Goal: Task Accomplishment & Management: Complete application form

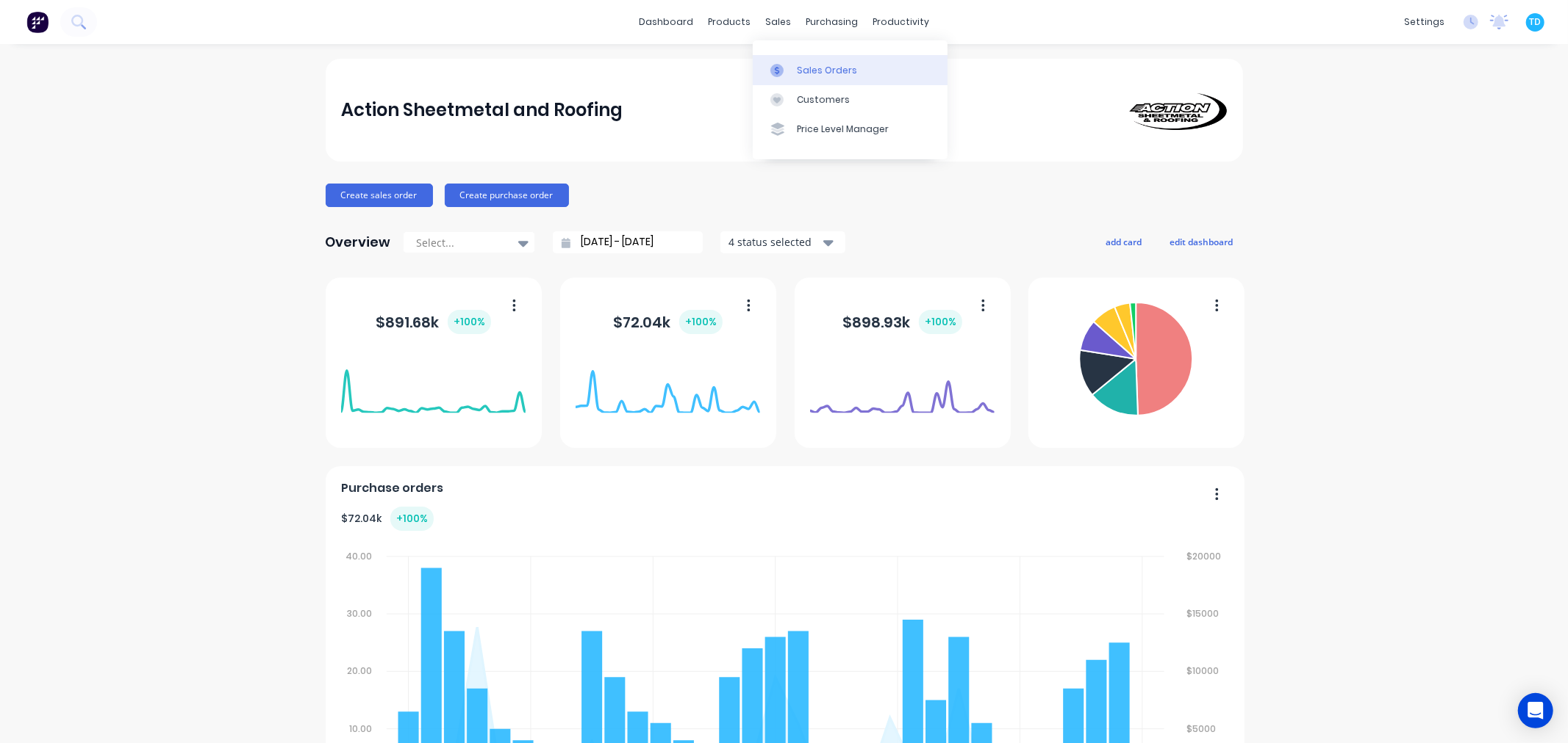
click at [814, 67] on div "Sales Orders" at bounding box center [828, 70] width 61 height 14
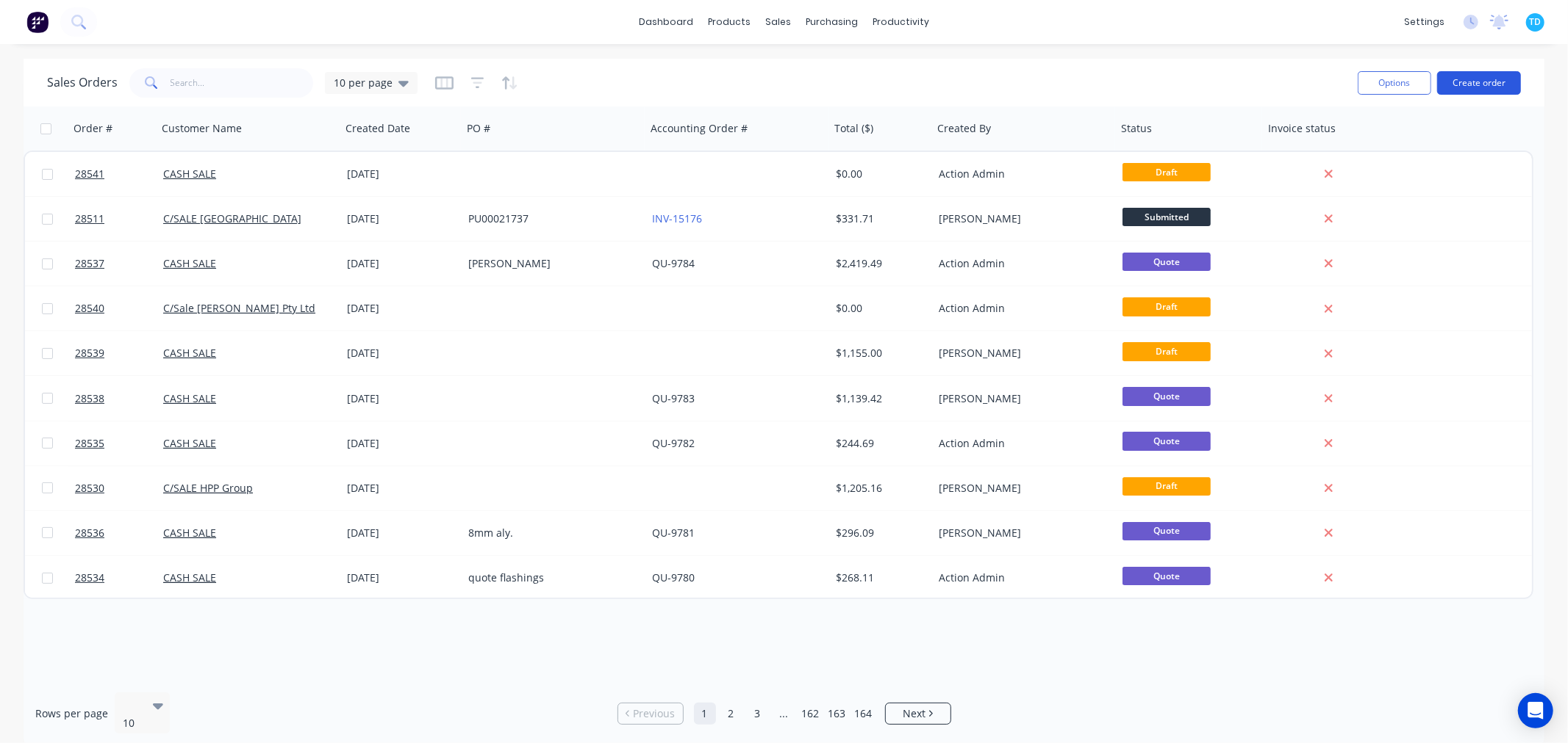
click at [1481, 84] on button "Create order" at bounding box center [1479, 83] width 84 height 23
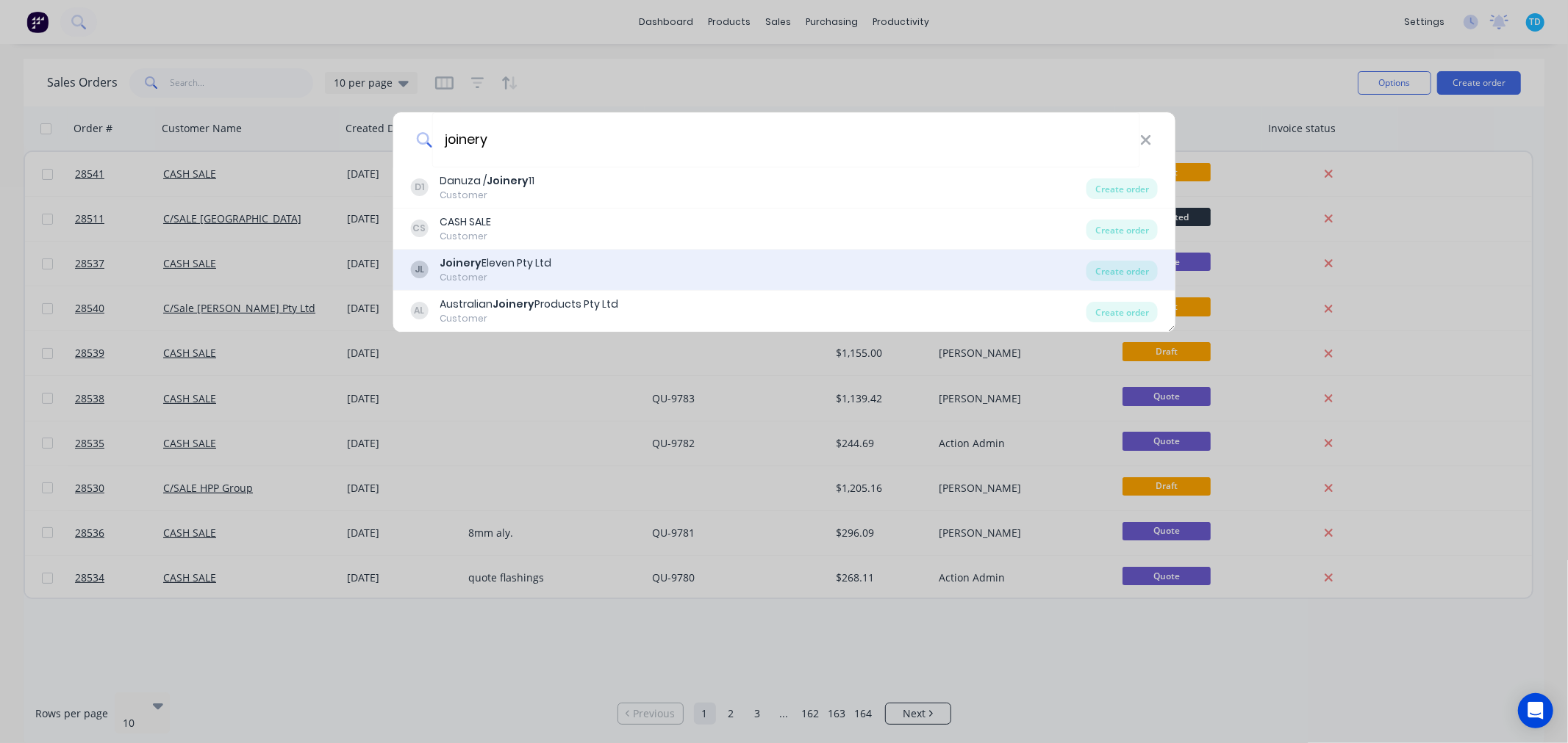
type input "joinery"
click at [491, 272] on div "Customer" at bounding box center [496, 278] width 112 height 14
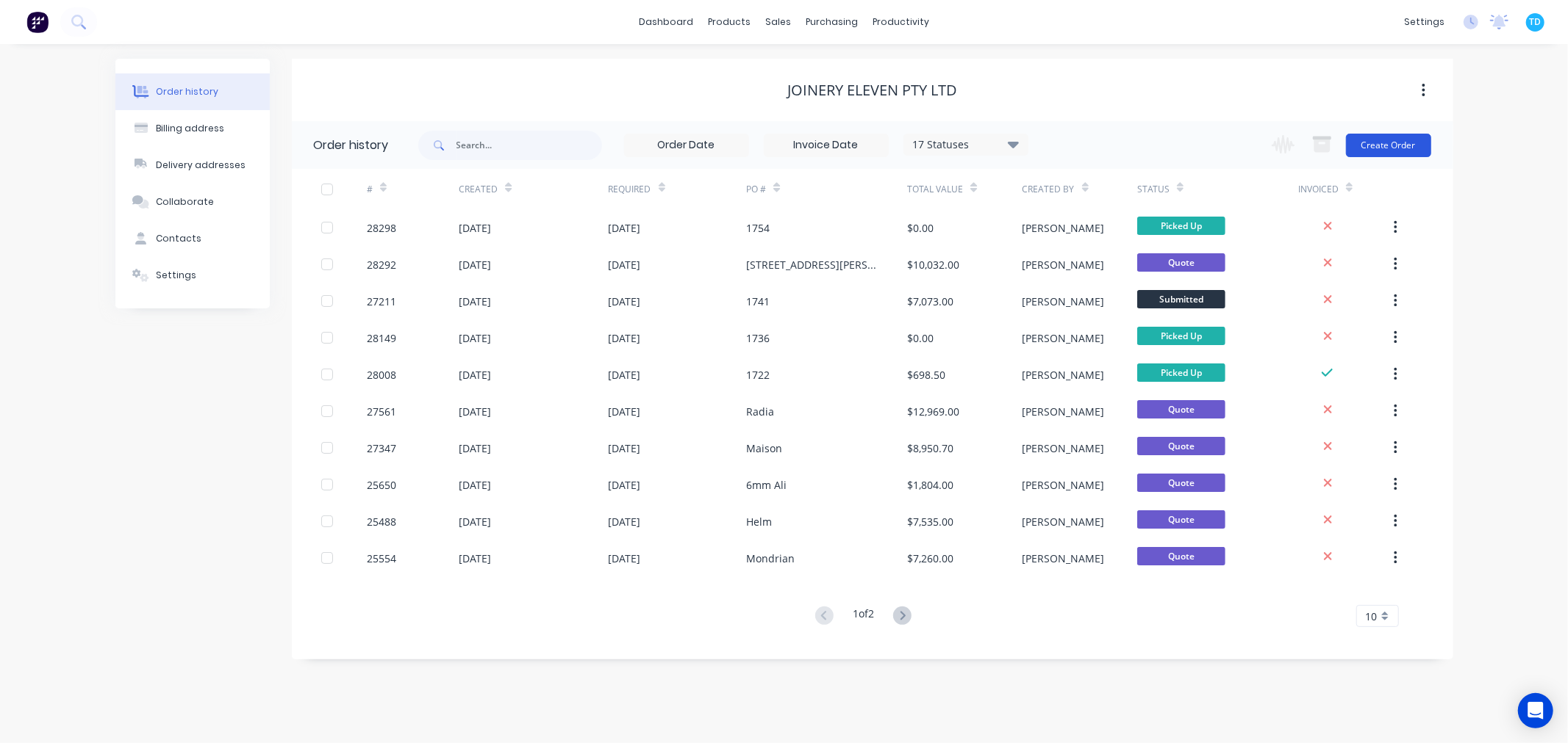
click at [1371, 147] on button "Create Order" at bounding box center [1388, 146] width 85 height 23
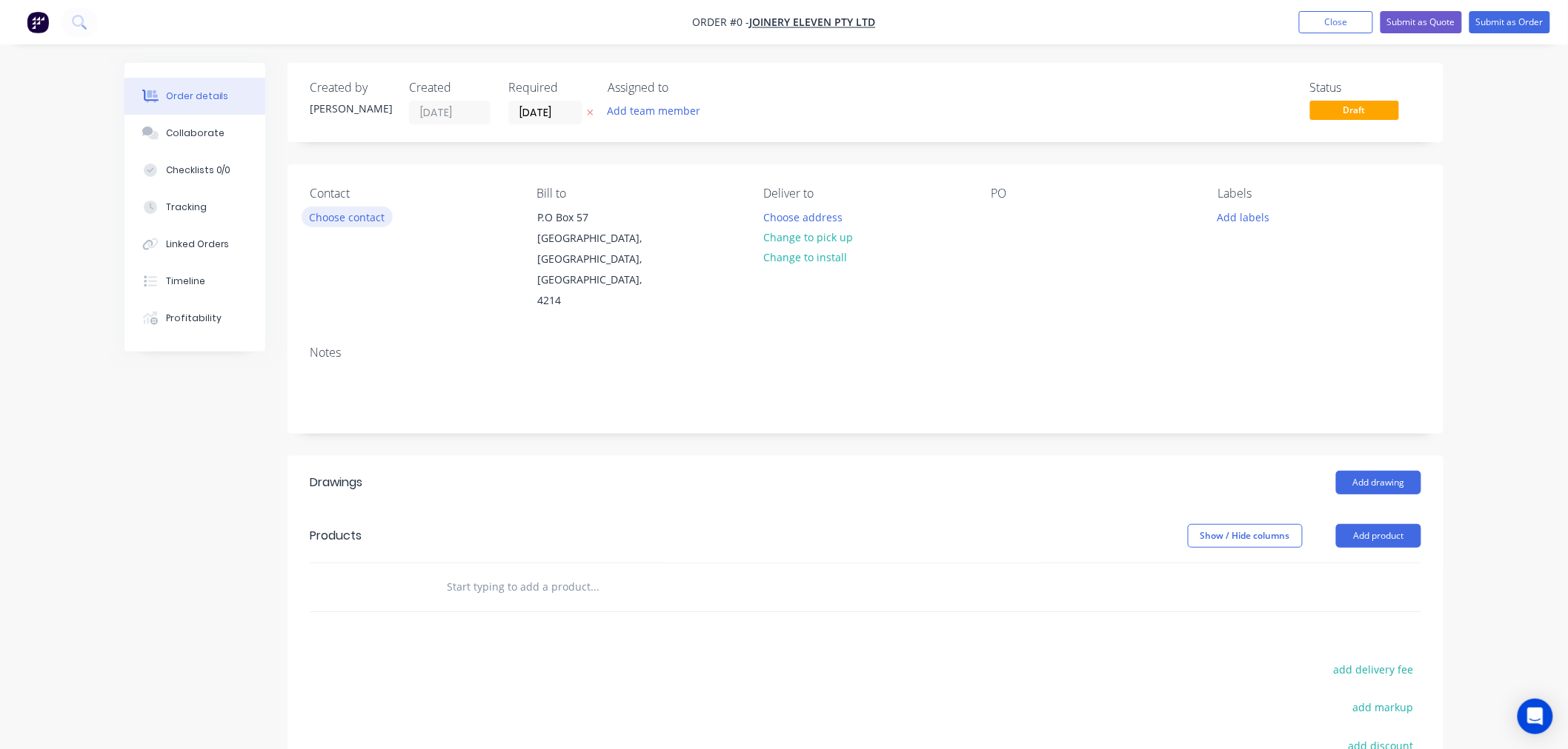
click at [345, 212] on button "Choose contact" at bounding box center [347, 216] width 91 height 20
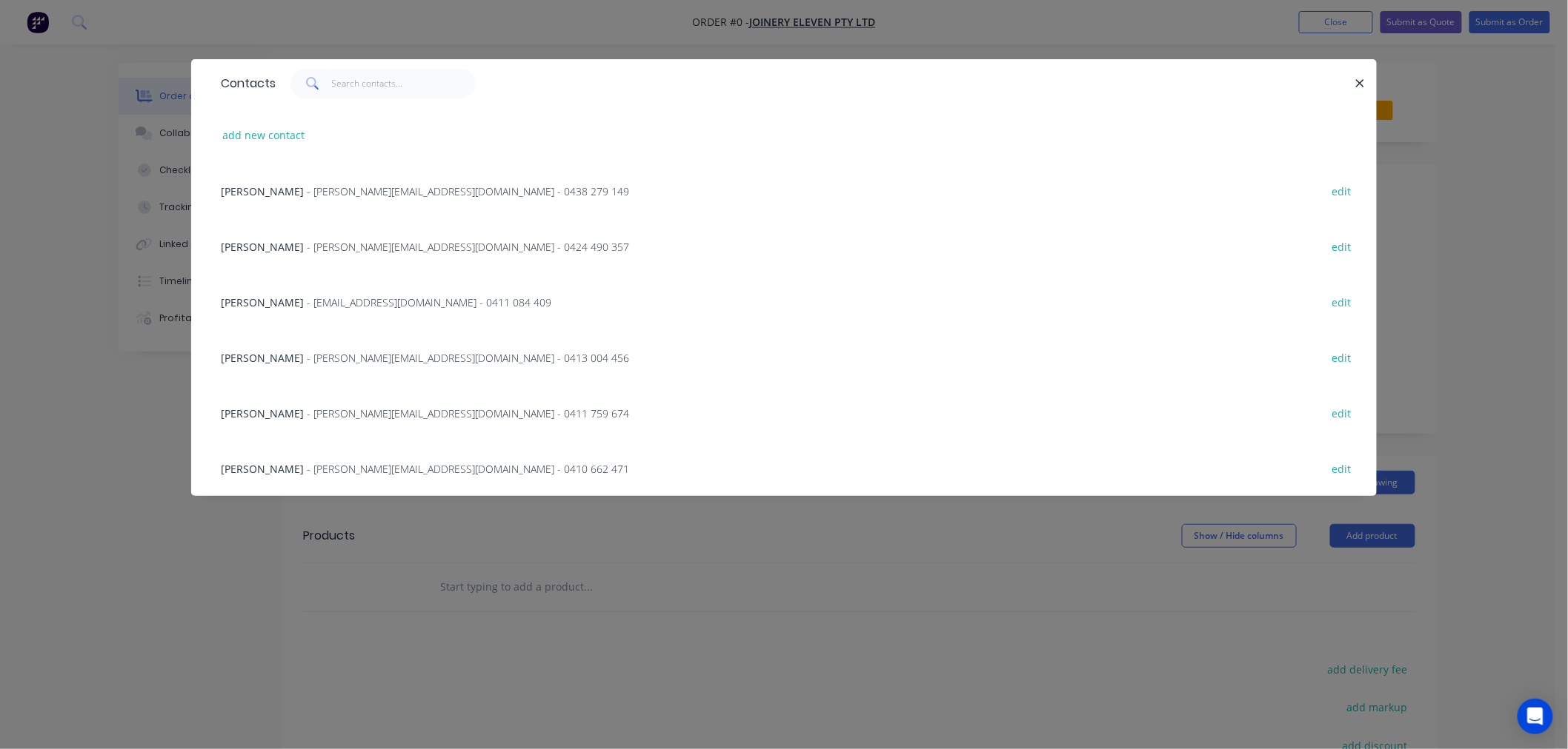
click at [307, 355] on span "- [PERSON_NAME][EMAIL_ADDRESS][DOMAIN_NAME] - 0413 004 456" at bounding box center [468, 358] width 322 height 14
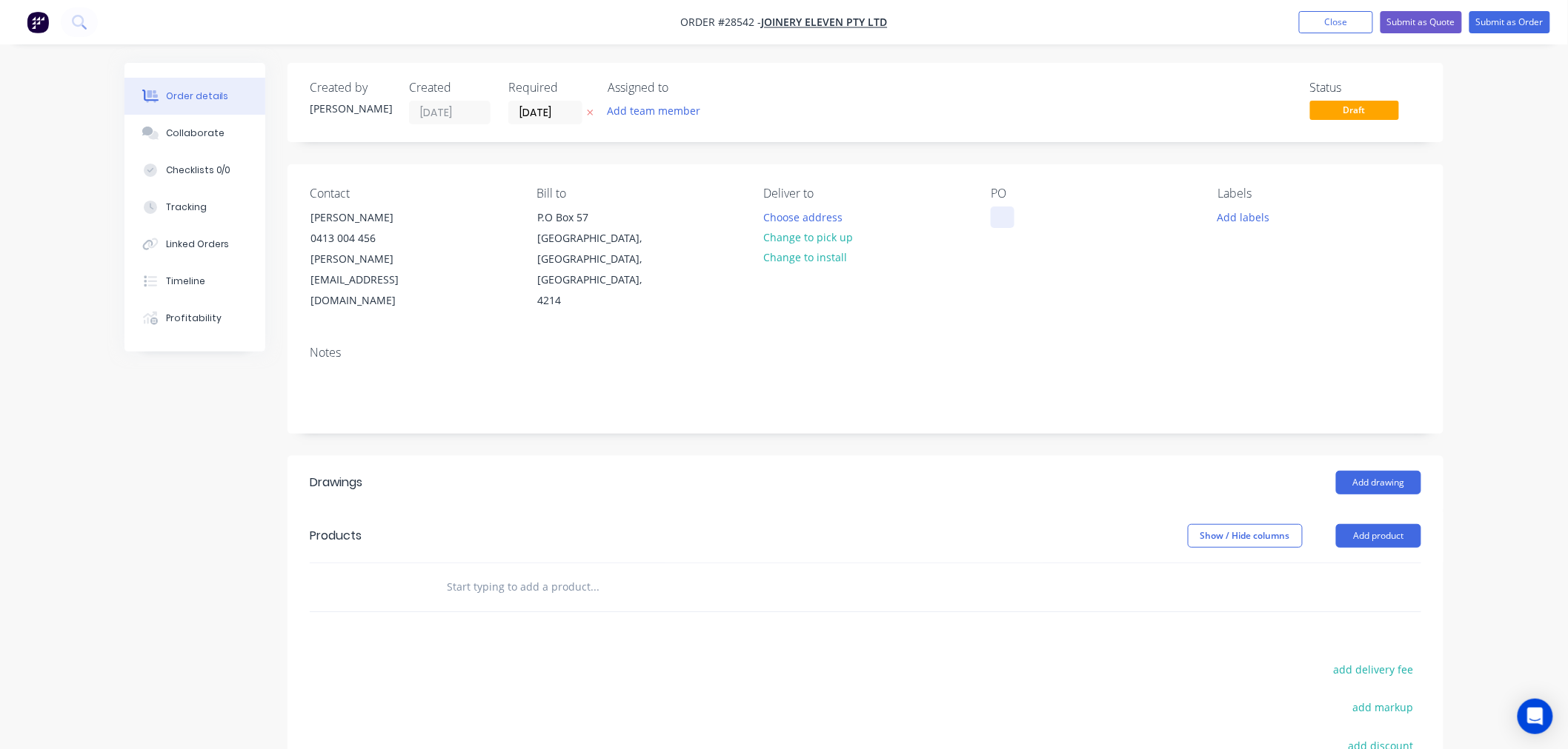
click at [1002, 217] on div at bounding box center [1002, 217] width 24 height 22
click at [1055, 416] on div "Created by [PERSON_NAME] Created [DATE] Required [DATE] Assigned to Add team me…" at bounding box center [865, 515] width 1156 height 905
click at [819, 239] on button "Change to pick up" at bounding box center [808, 237] width 106 height 20
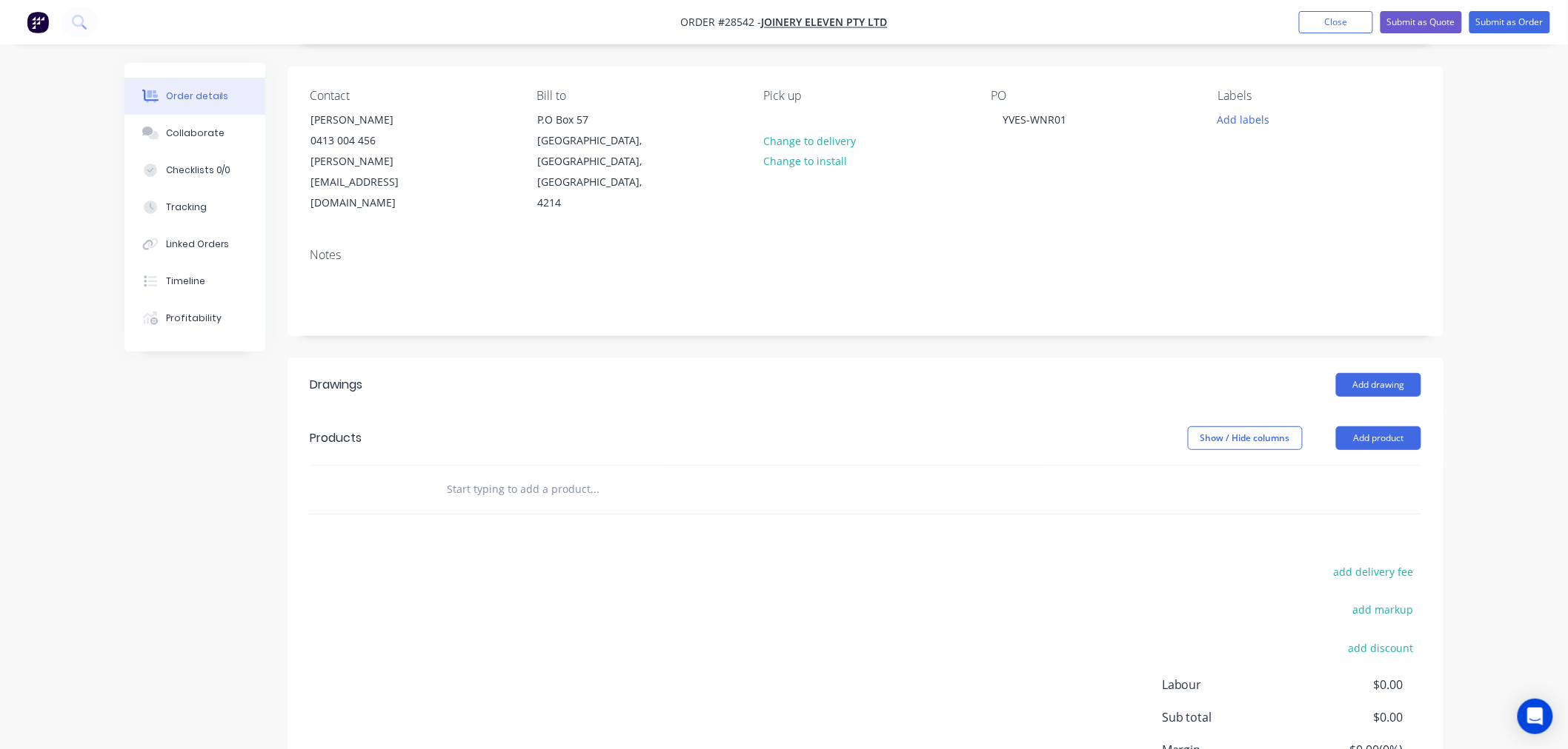
scroll to position [220, 0]
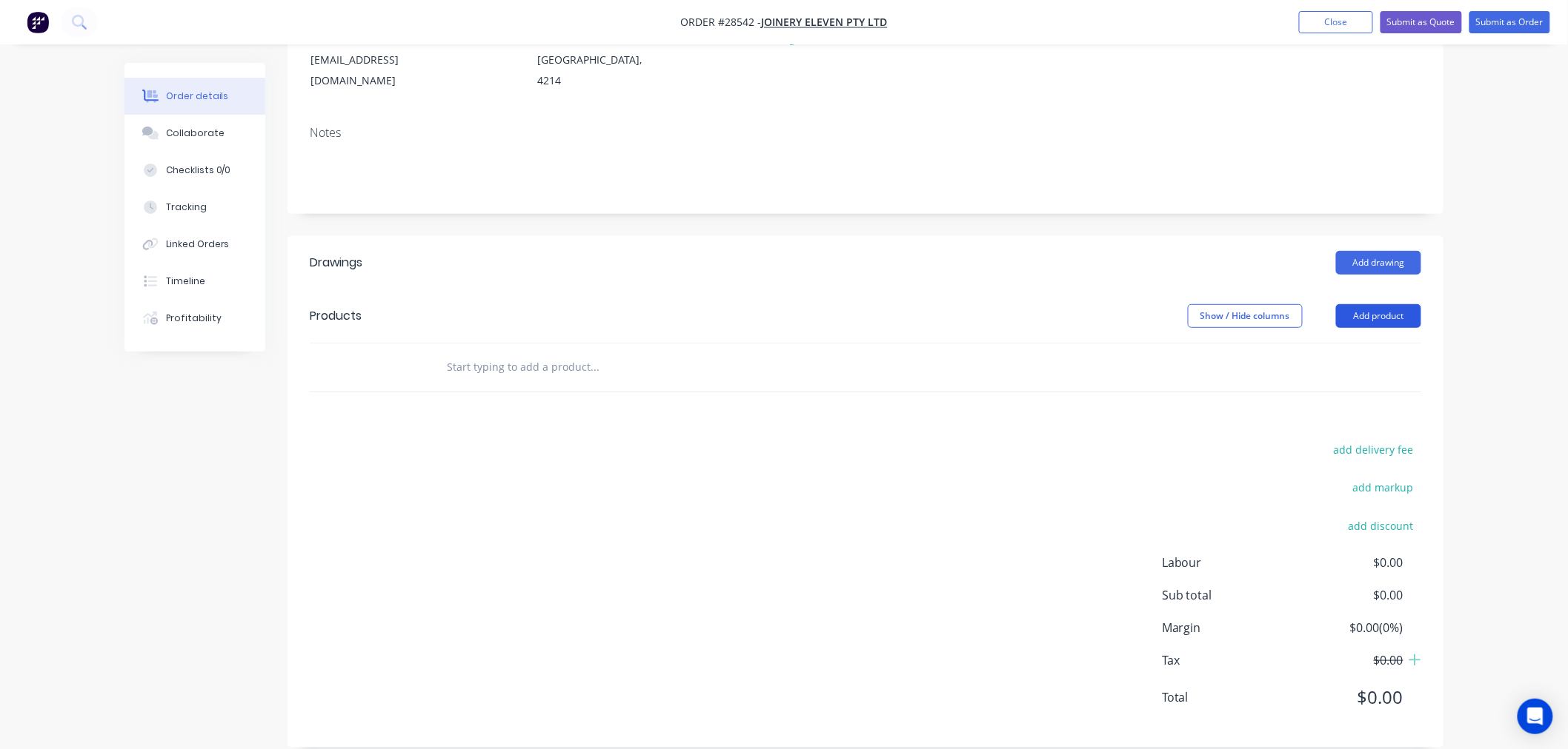
click at [1394, 304] on button "Add product" at bounding box center [1378, 316] width 85 height 24
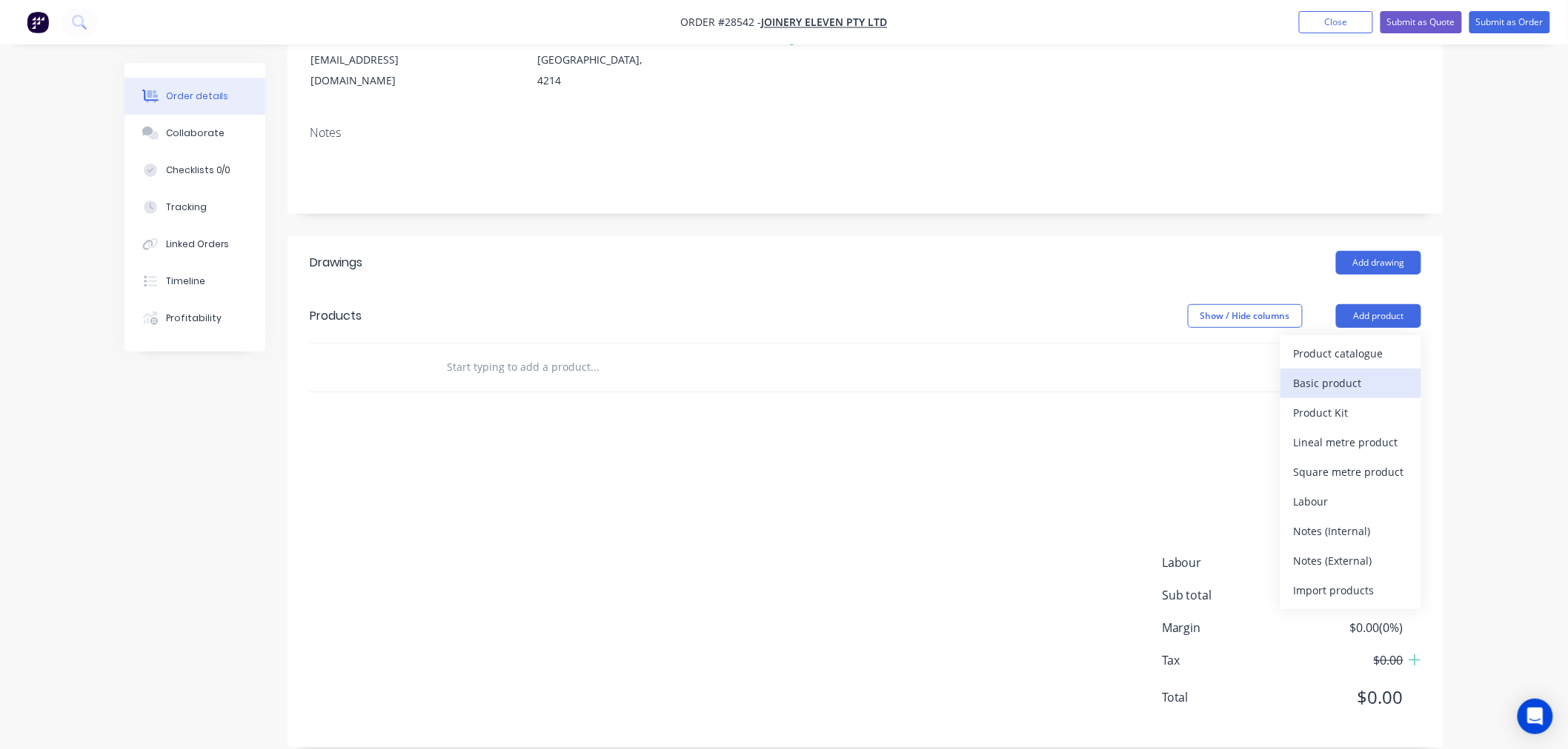
click at [1344, 372] on div "Basic product" at bounding box center [1351, 383] width 115 height 22
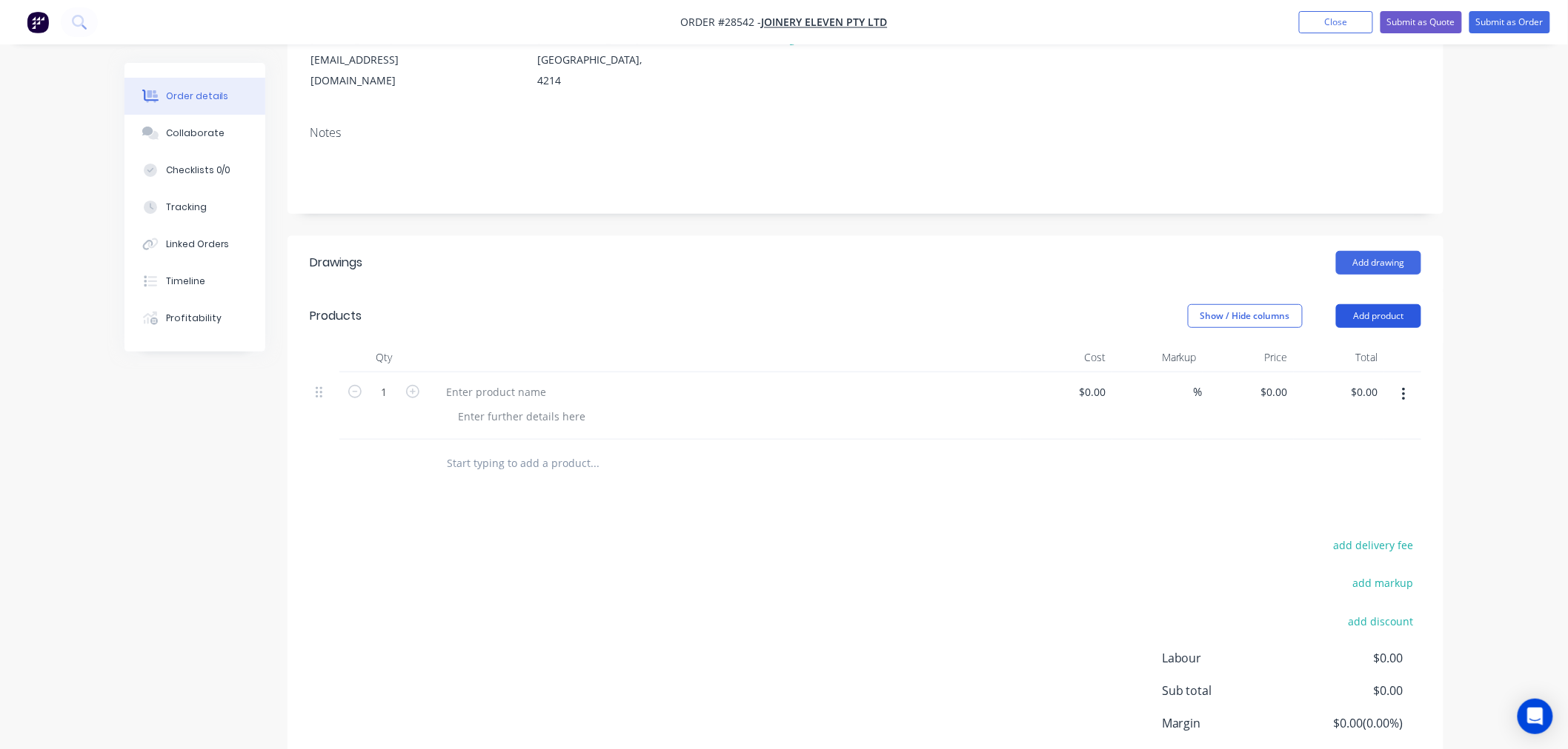
click at [1403, 304] on button "Add product" at bounding box center [1378, 316] width 85 height 24
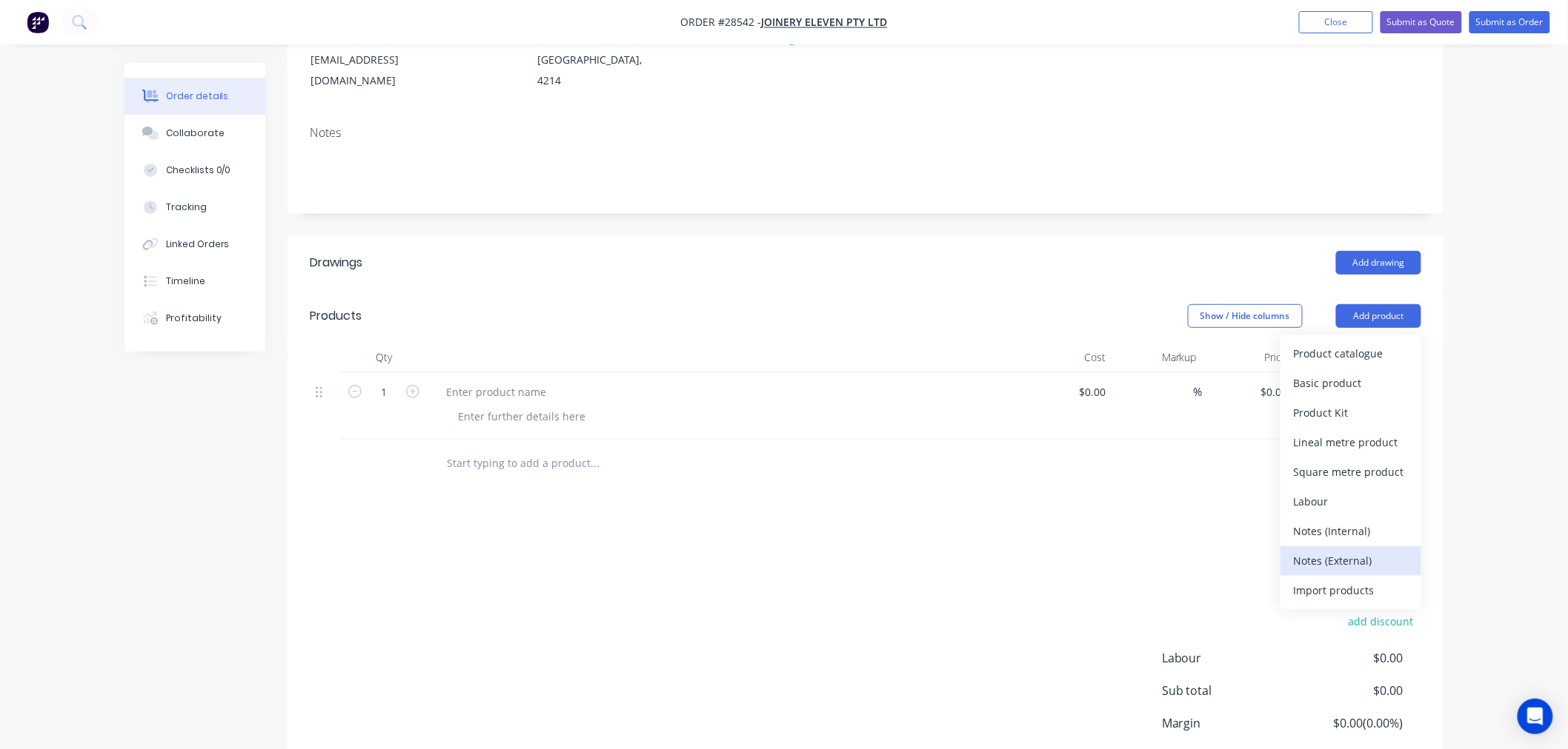
click at [1356, 551] on div "Notes (External)" at bounding box center [1351, 562] width 115 height 22
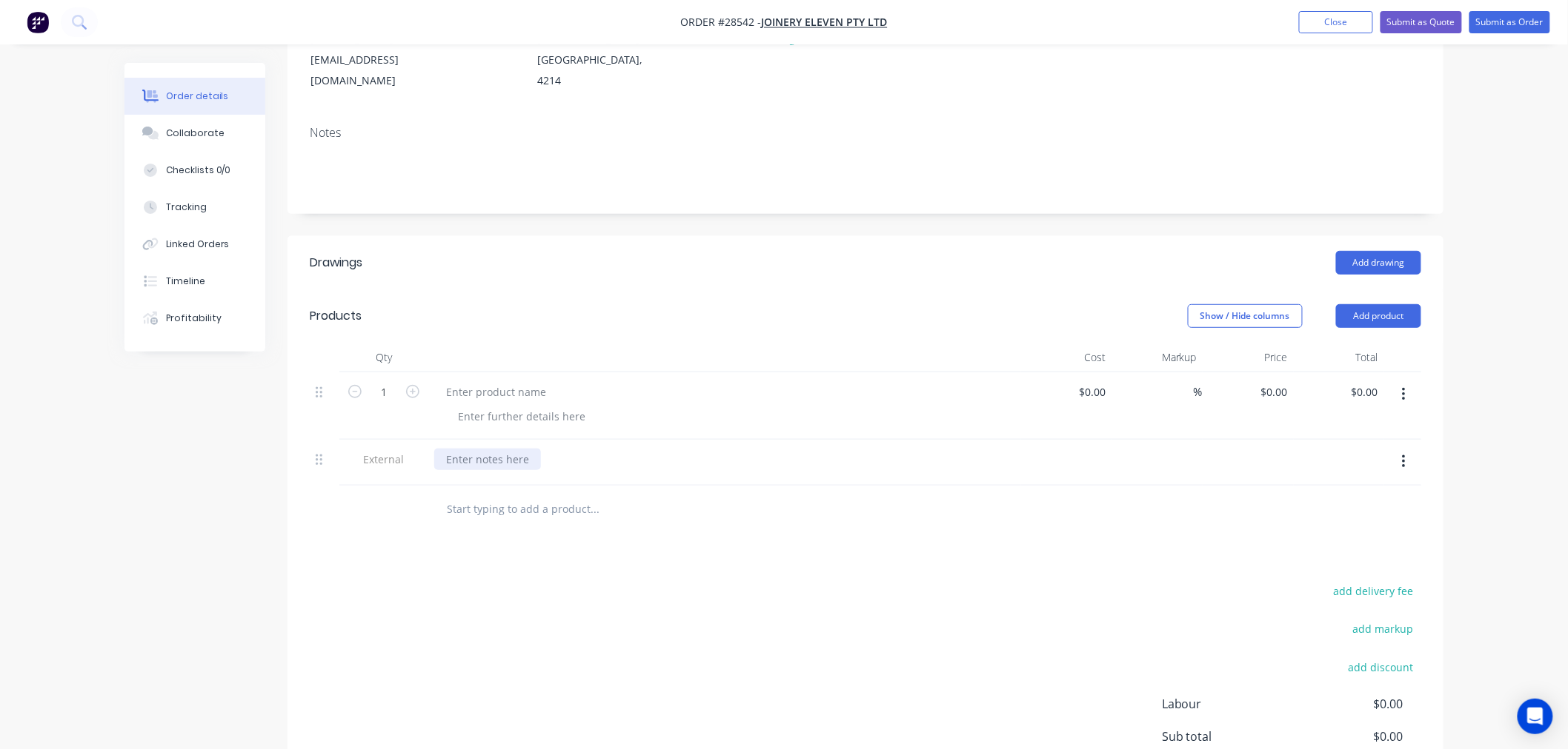
click at [500, 449] on div at bounding box center [488, 460] width 107 height 22
click at [484, 449] on div "Powdercoat Colour -" at bounding box center [496, 460] width 123 height 22
click at [628, 517] on div "Drawings Add drawing Products Show / Hide columns Add product Qty Cost Markup P…" at bounding box center [865, 562] width 1156 height 653
click at [576, 449] on div "Powder coat Colour -" at bounding box center [725, 460] width 581 height 22
click at [551, 449] on div "Powder coat Colour -" at bounding box center [498, 460] width 126 height 22
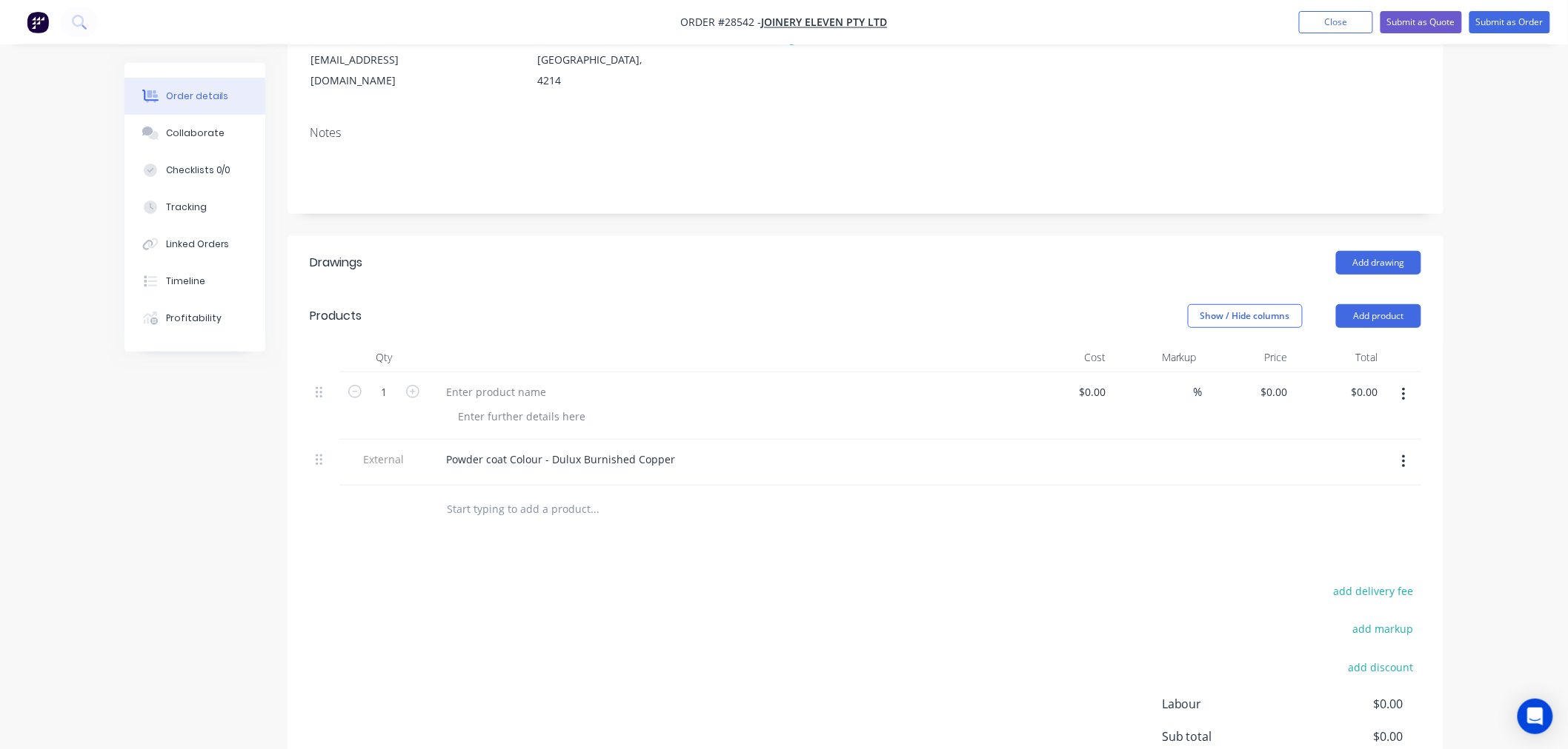
click at [602, 497] on input "text" at bounding box center [594, 509] width 296 height 30
click at [1379, 305] on button "Add product" at bounding box center [1378, 316] width 85 height 24
click at [924, 542] on div "Drawings Add drawing Products Show / Hide columns Add product Qty Cost Markup P…" at bounding box center [865, 562] width 1156 height 653
click at [1350, 304] on button "Add product" at bounding box center [1378, 316] width 85 height 24
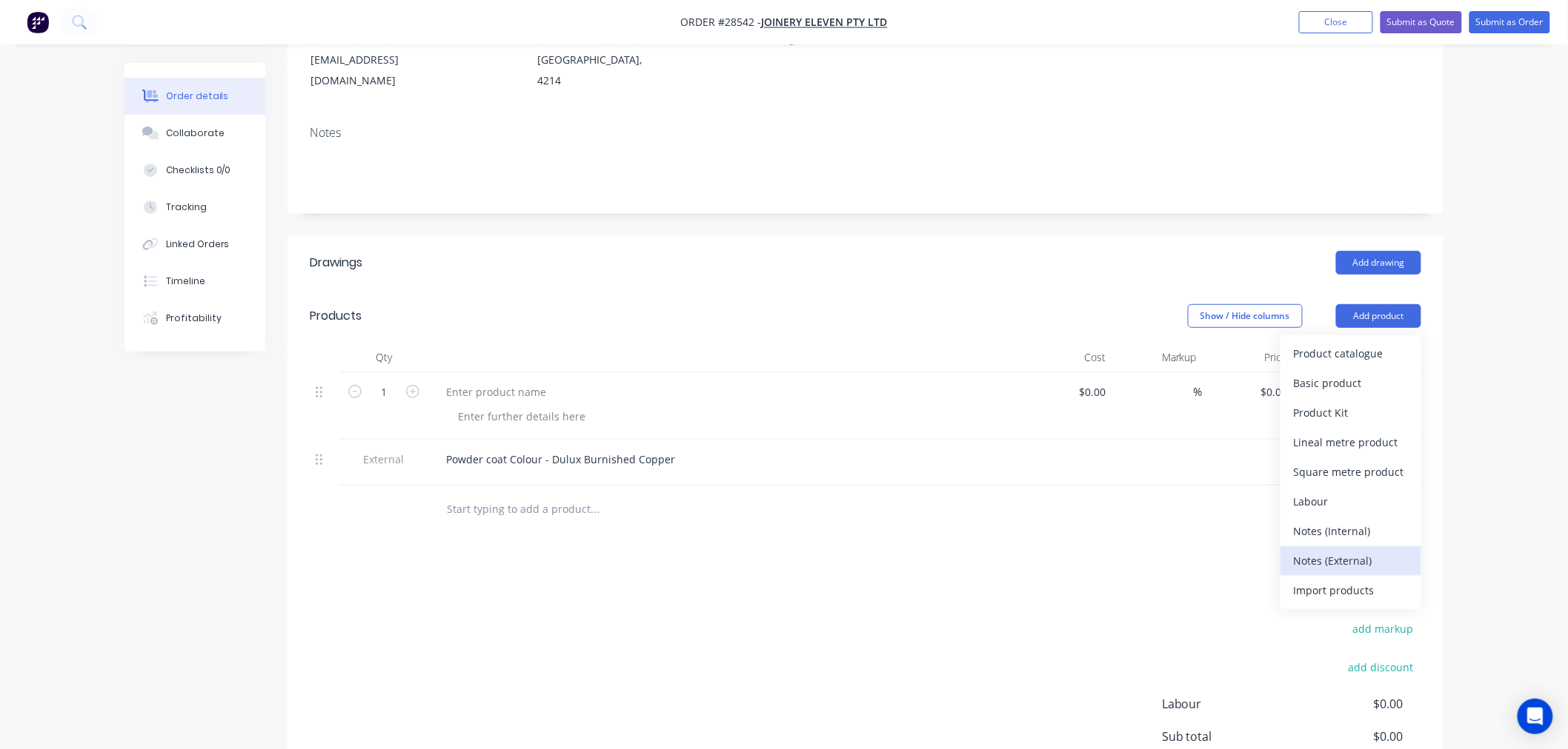
click at [1325, 551] on div "Notes (External)" at bounding box center [1351, 562] width 115 height 22
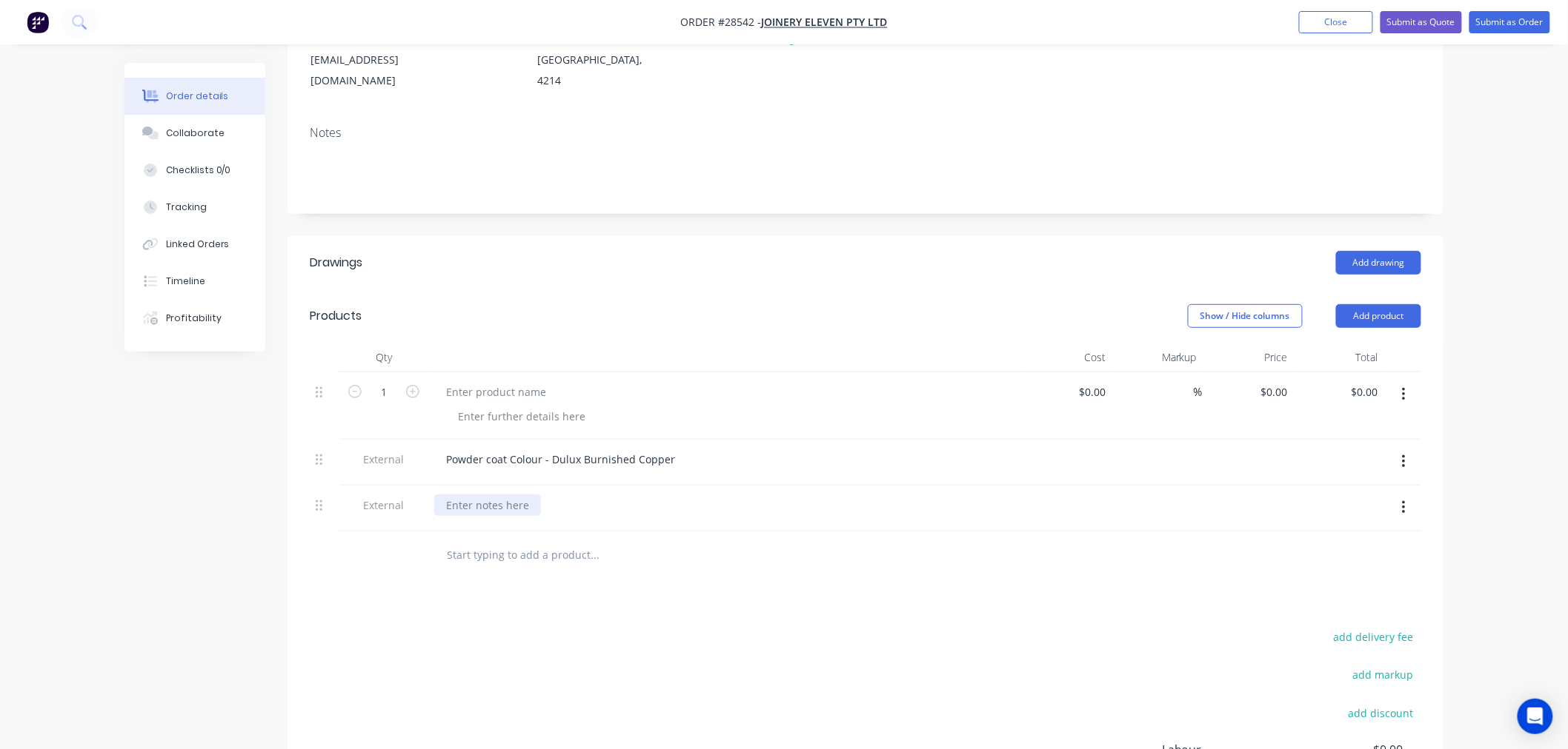
click at [477, 494] on div at bounding box center [488, 505] width 107 height 22
click at [494, 381] on div at bounding box center [496, 392] width 123 height 22
click at [512, 406] on div at bounding box center [521, 416] width 151 height 22
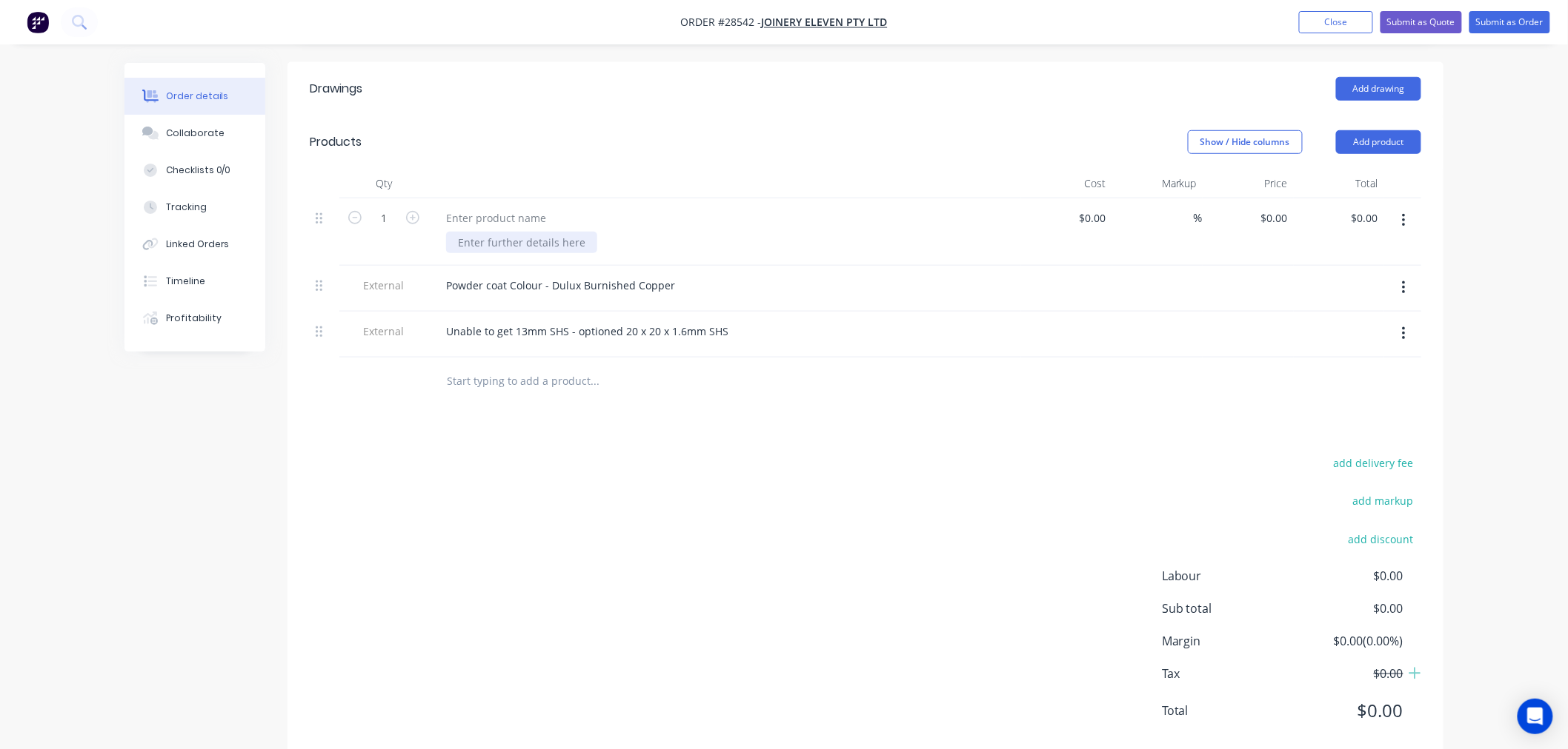
scroll to position [408, 0]
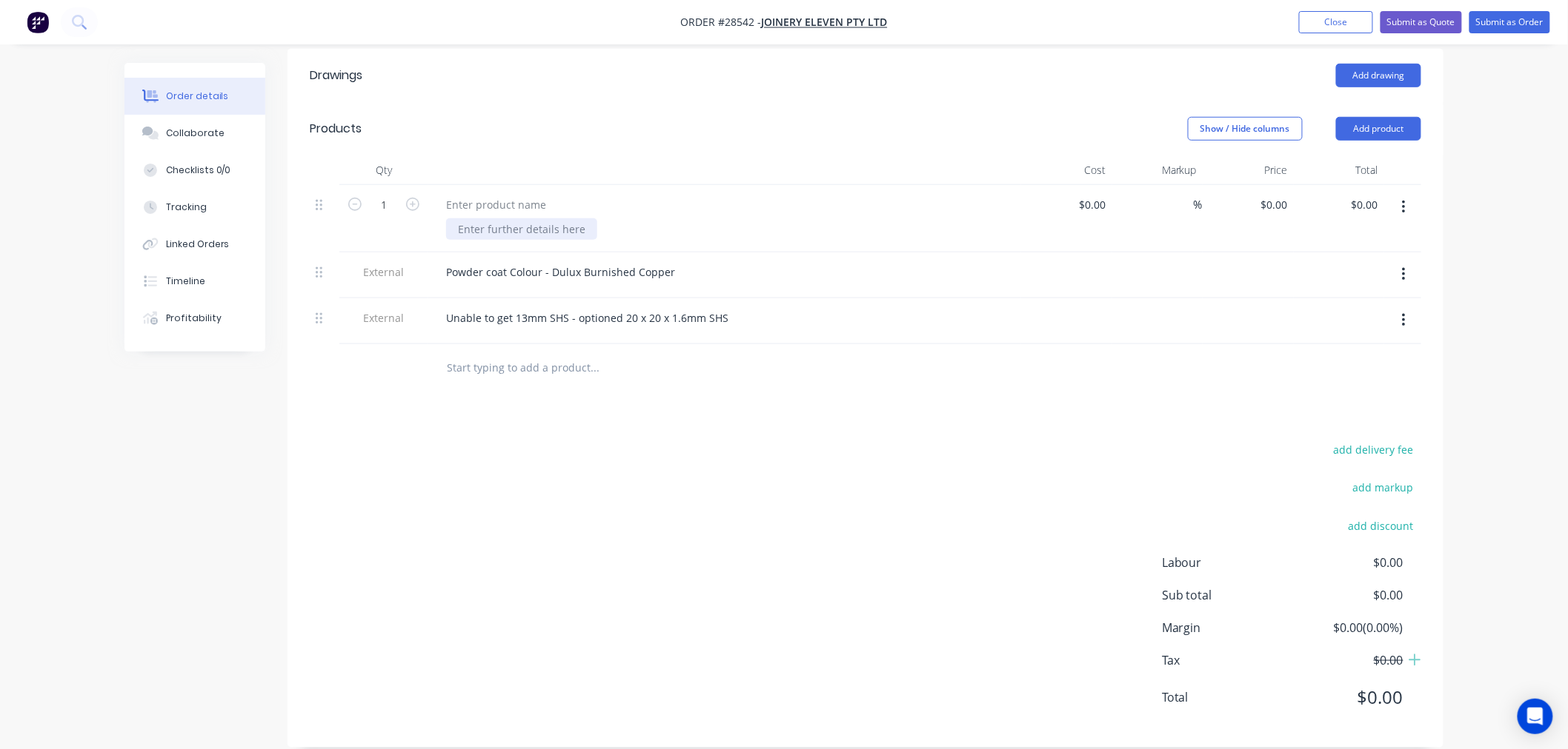
click at [507, 218] on div at bounding box center [521, 229] width 151 height 22
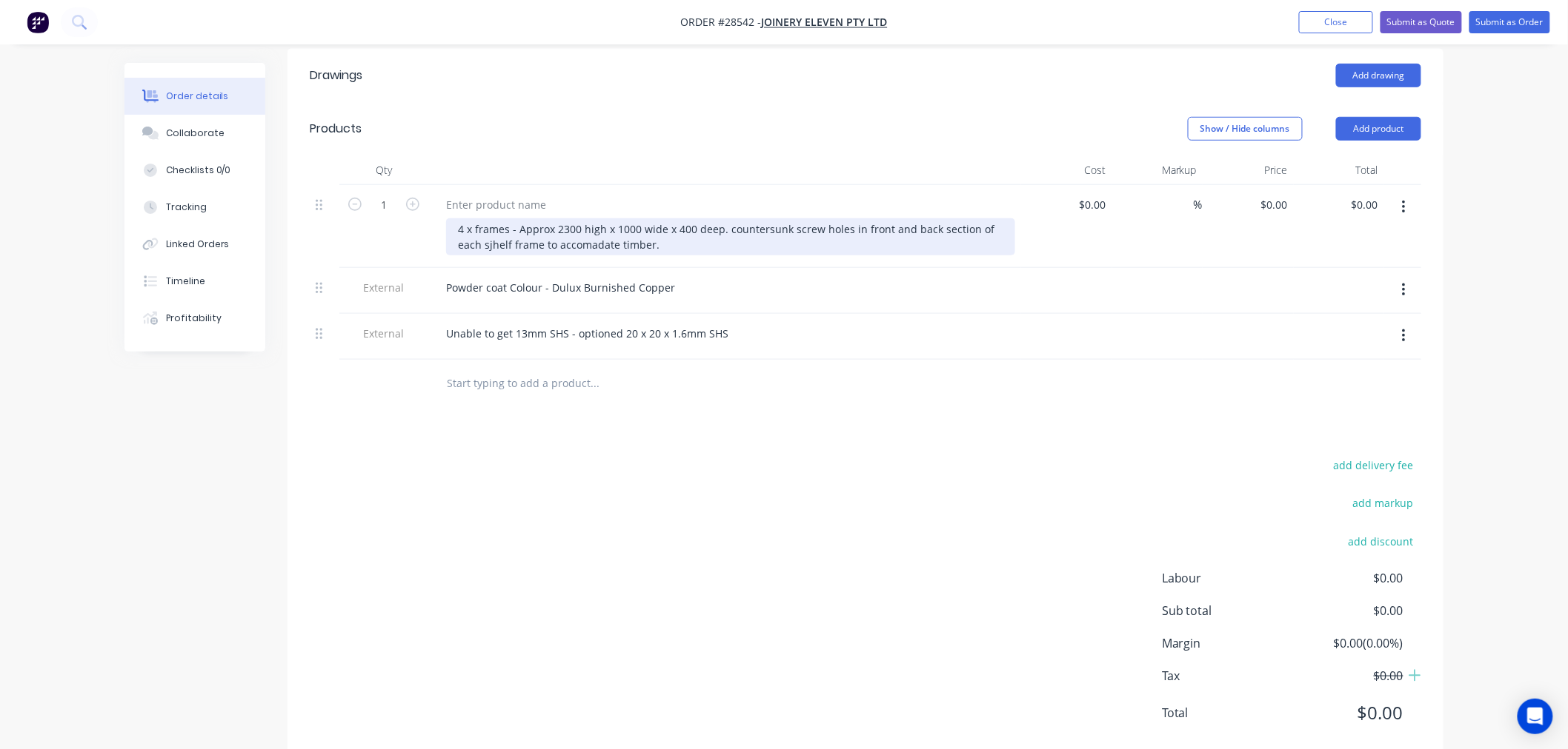
click at [556, 220] on div "4 x frames - Approx 2300 high x 1000 wide x 400 deep. countersunk screw holes i…" at bounding box center [731, 237] width 569 height 37
click at [654, 231] on div "4 x frames - Approx 2300 high x 1000 wide x 400 deep. countersunk screw holes i…" at bounding box center [731, 237] width 569 height 37
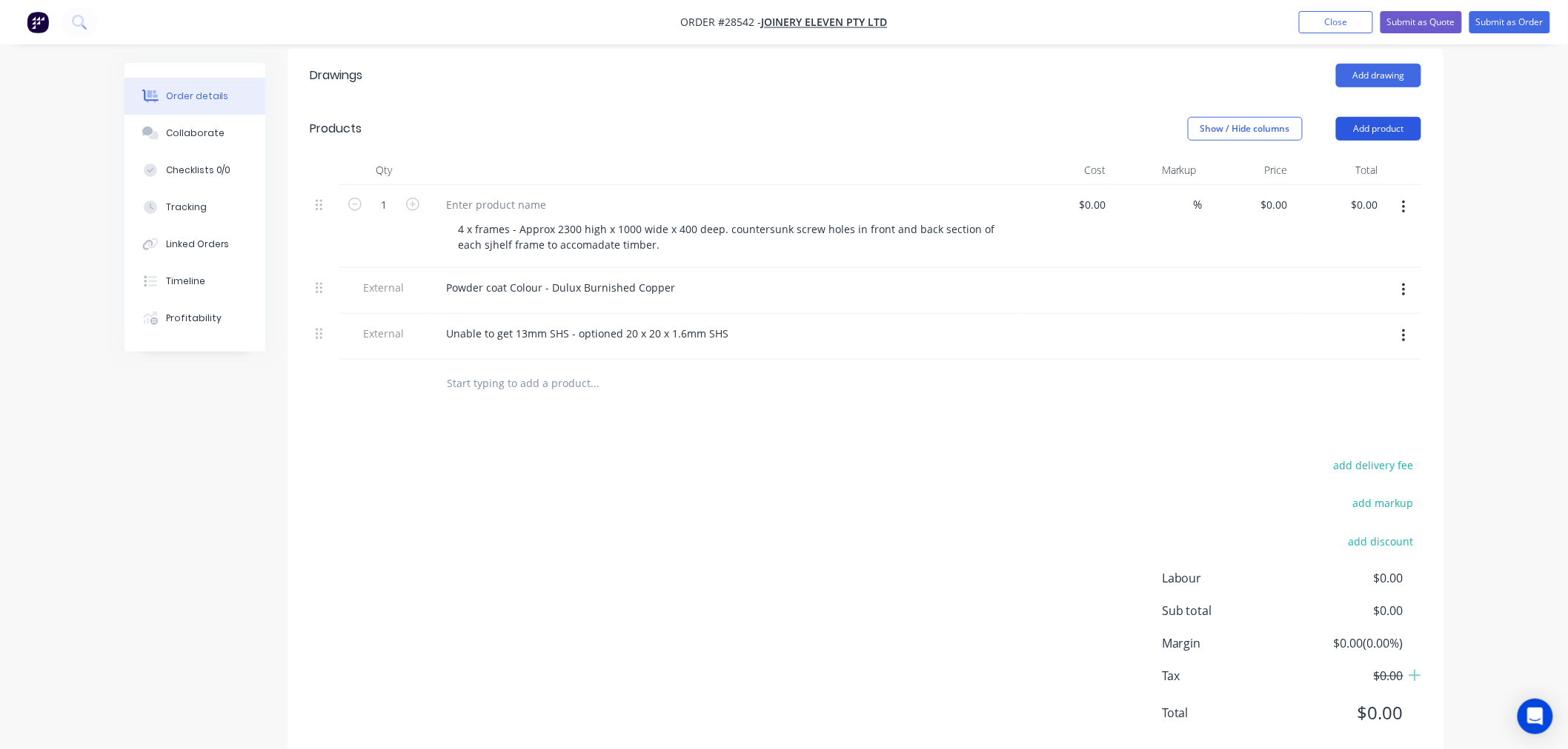
click at [1406, 117] on button "Add product" at bounding box center [1378, 129] width 85 height 24
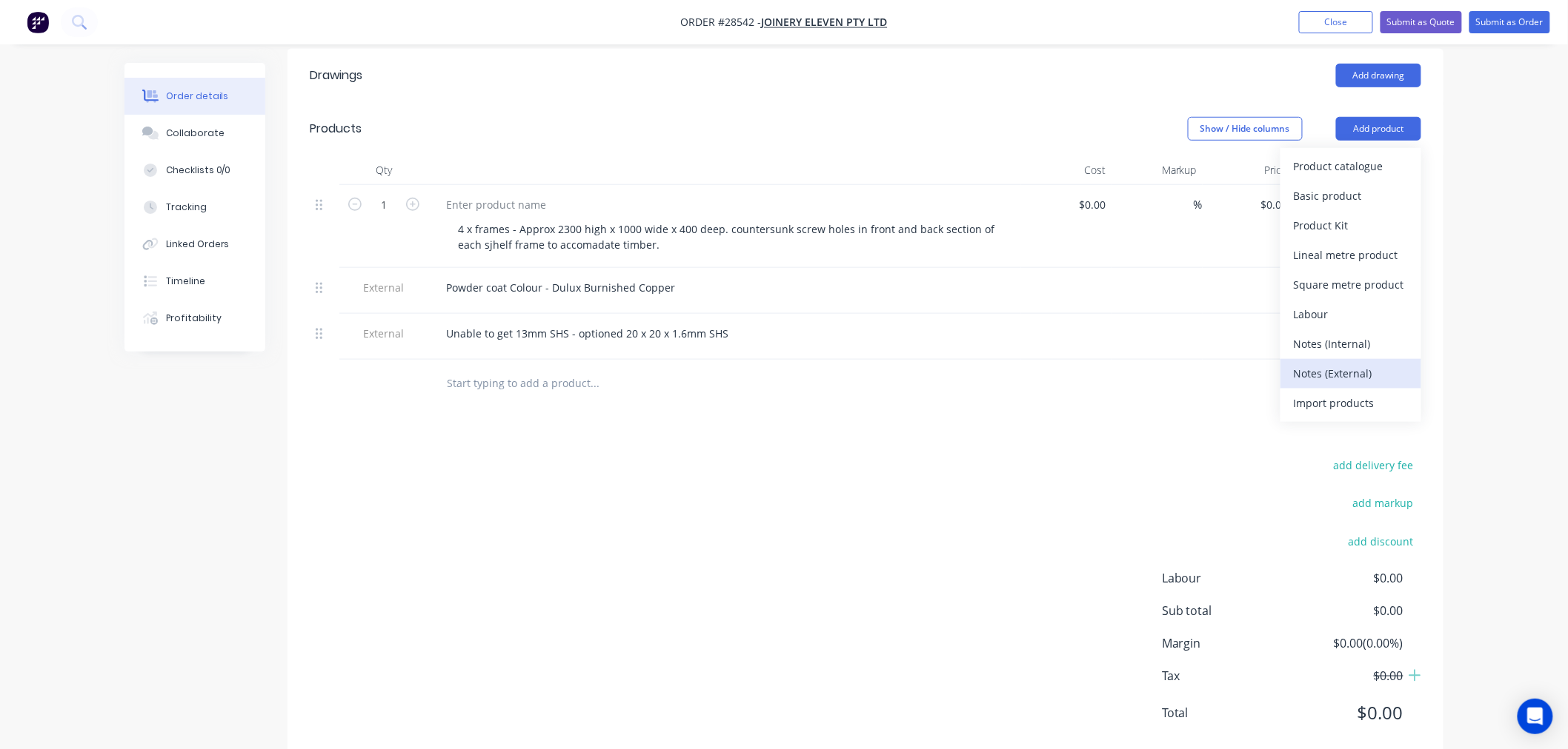
click at [1350, 363] on div "Notes (External)" at bounding box center [1351, 374] width 115 height 22
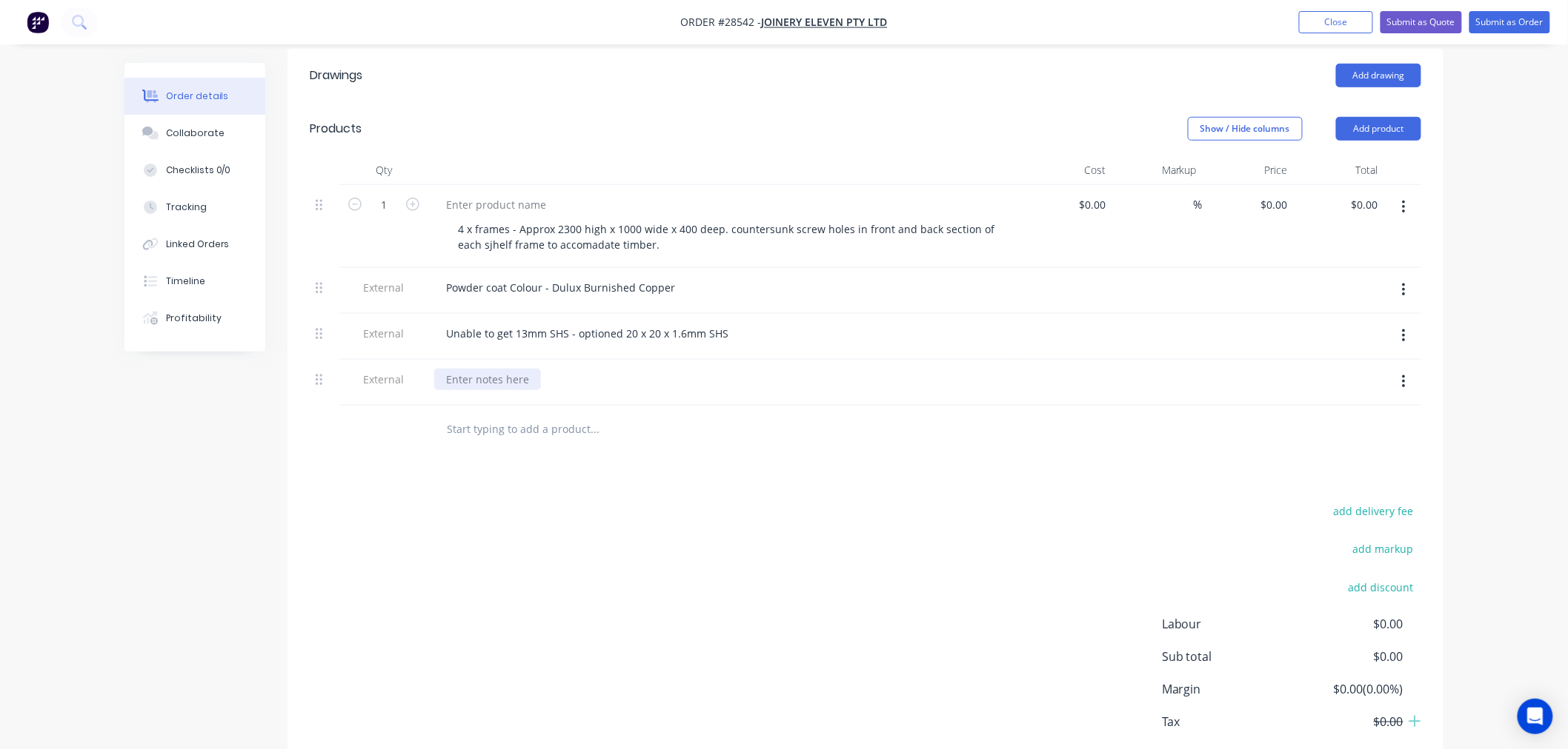
click at [504, 369] on div at bounding box center [488, 380] width 107 height 22
drag, startPoint x: 697, startPoint y: 432, endPoint x: 486, endPoint y: 390, distance: 215.1
click at [693, 432] on div at bounding box center [695, 429] width 533 height 48
click at [487, 369] on div "Drawinsg to be supplied prior to manufacture" at bounding box center [561, 380] width 253 height 22
click at [615, 445] on div "Drawings Add drawing Products Show / Hide columns Add product Qty Cost Markup P…" at bounding box center [865, 429] width 1156 height 761
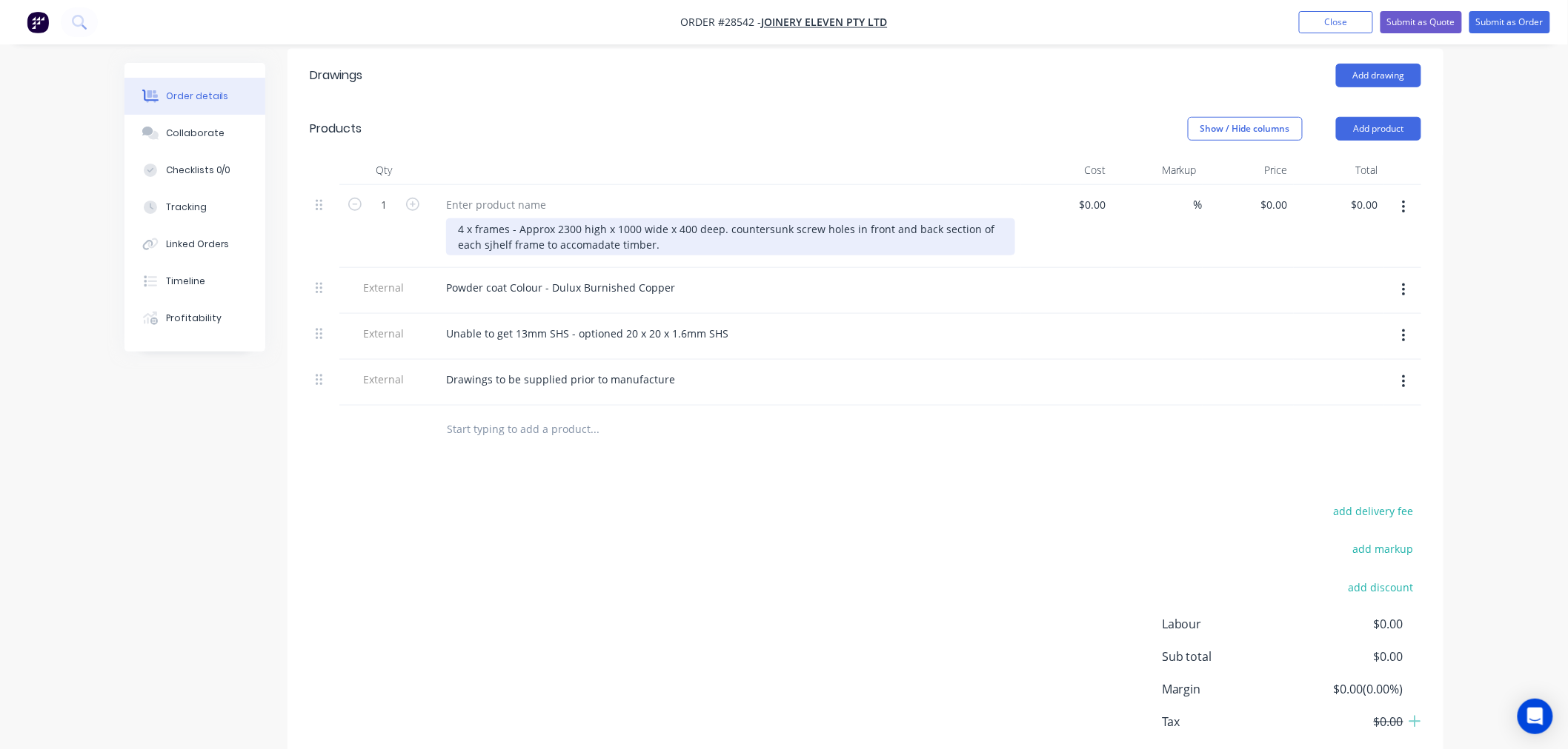
click at [465, 223] on div "4 x frames - Approx 2300 high x 1000 wide x 400 deep. countersunk screw holes i…" at bounding box center [731, 237] width 569 height 37
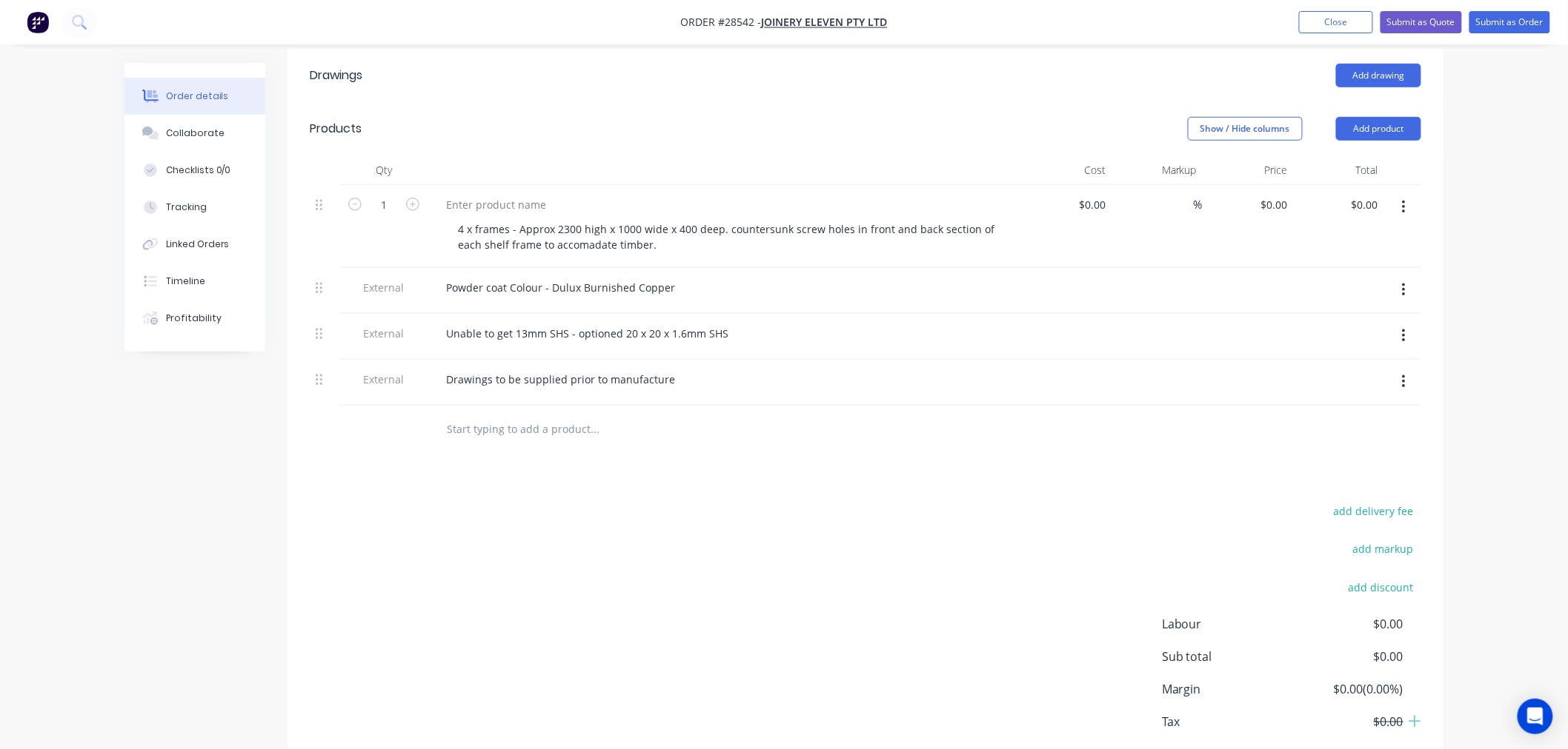
click at [870, 501] on div "add delivery fee add markup add discount Labour $0.00 Sub total $0.00 Margin $0…" at bounding box center [866, 644] width 1112 height 286
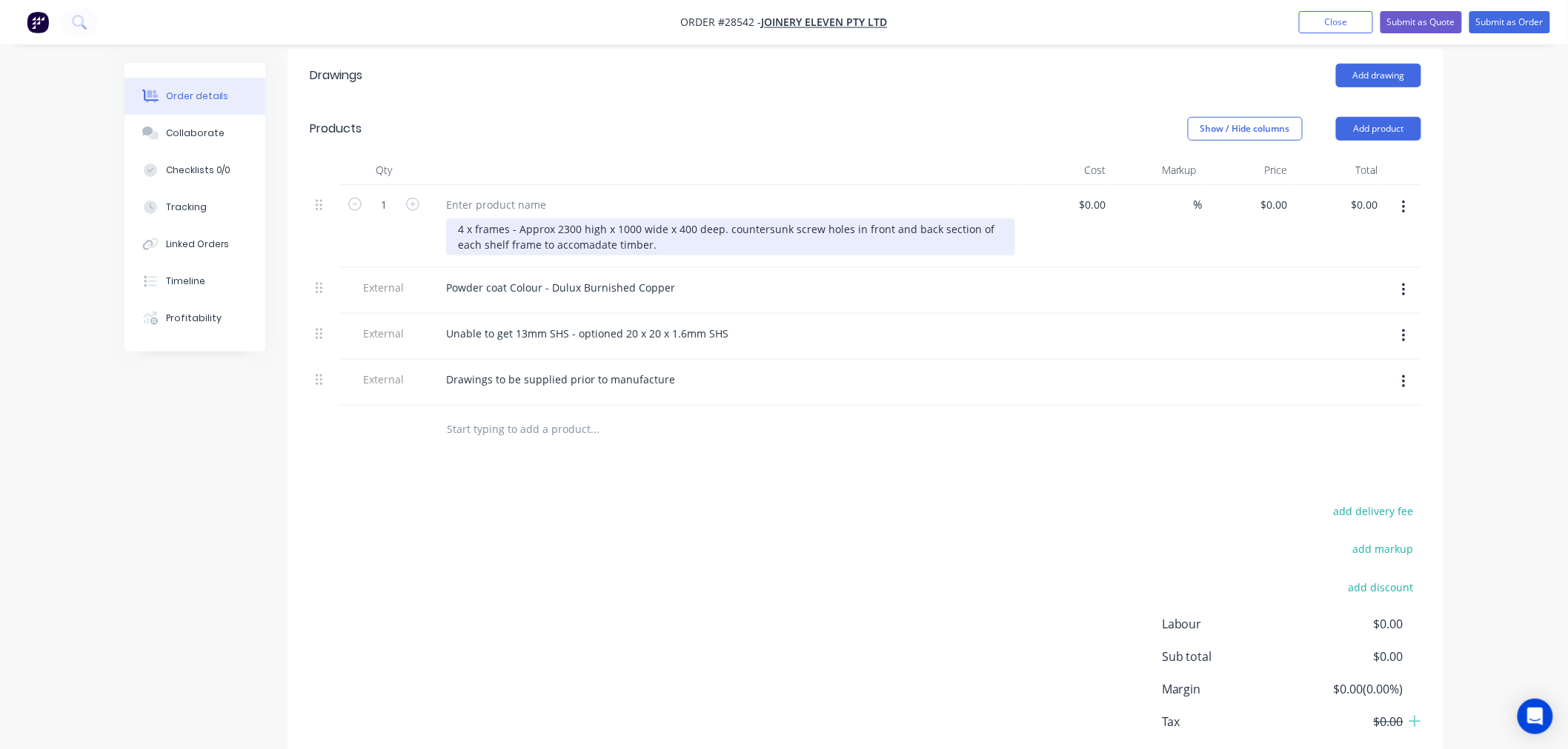
click at [569, 220] on div "4 x frames - Approx 2300 high x 1000 wide x 400 deep. countersunk screw holes i…" at bounding box center [731, 237] width 569 height 37
click at [559, 222] on div "4 x frames - Approx 2300 high x 1000 wide x 400 deep. countersunk screw holes i…" at bounding box center [731, 237] width 569 height 37
click at [542, 218] on div "4 x frames - Approx 2300 high x 1000 wide x 400 deep. countersunk screw holes i…" at bounding box center [731, 237] width 569 height 37
click at [551, 218] on div "4 x frames - Approx 2300 high x 1000 wide x 400 deep. countersunk screw holes i…" at bounding box center [731, 237] width 569 height 37
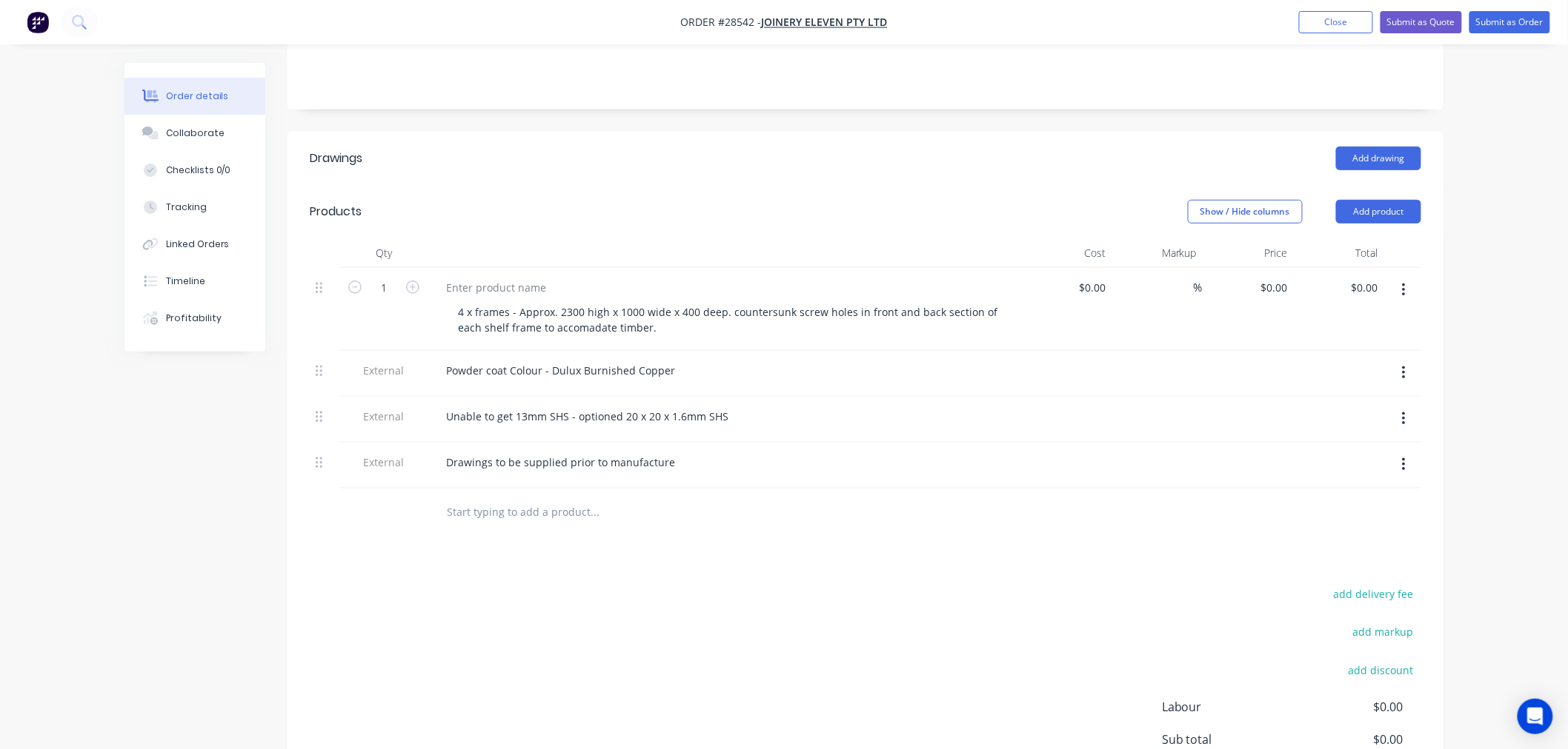
click at [821, 497] on div at bounding box center [657, 512] width 444 height 30
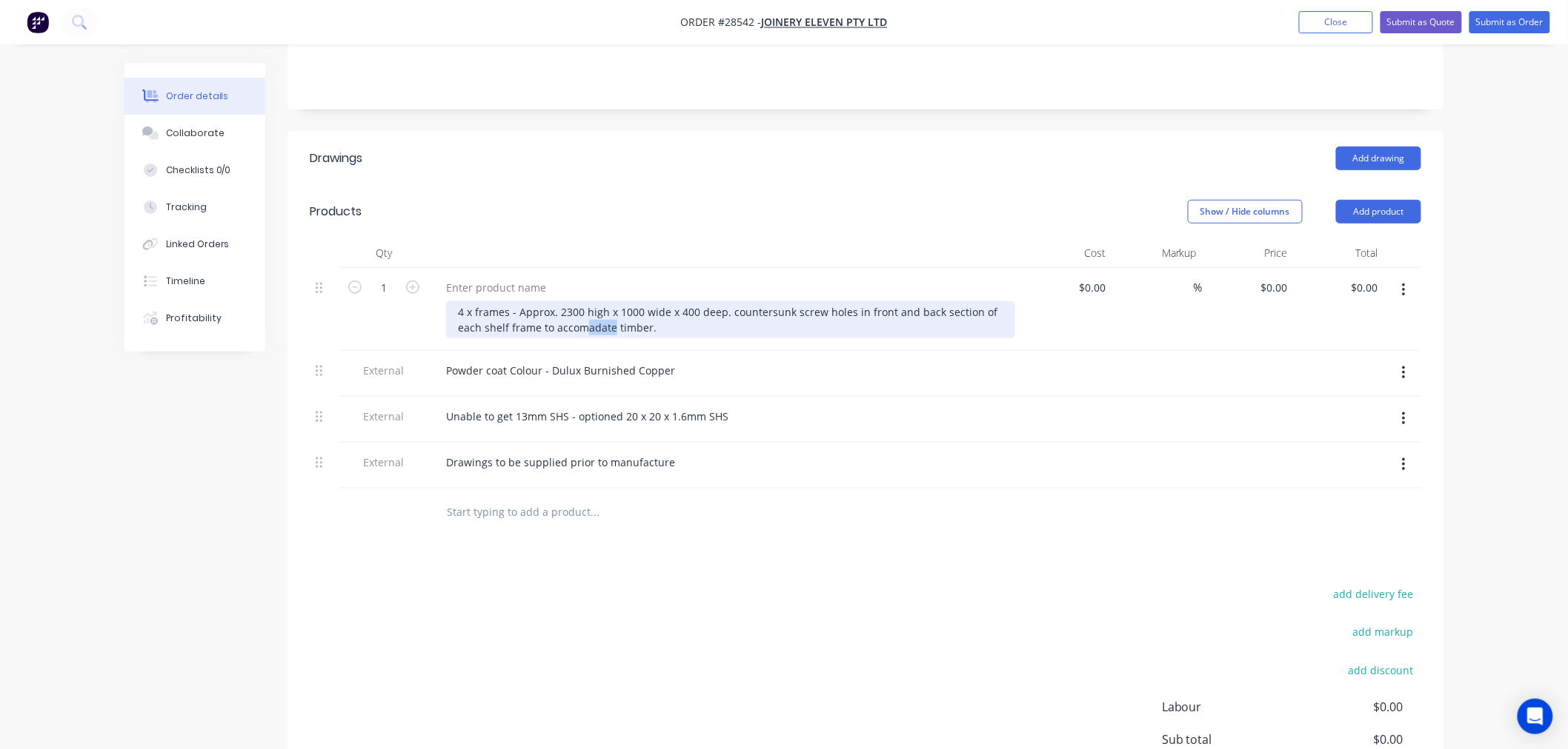
drag, startPoint x: 613, startPoint y: 307, endPoint x: 587, endPoint y: 306, distance: 26.0
click at [587, 306] on div "4 x frames - Approx. 2300 high x 1000 wide x 400 deep. countersunk screw holes …" at bounding box center [731, 320] width 569 height 37
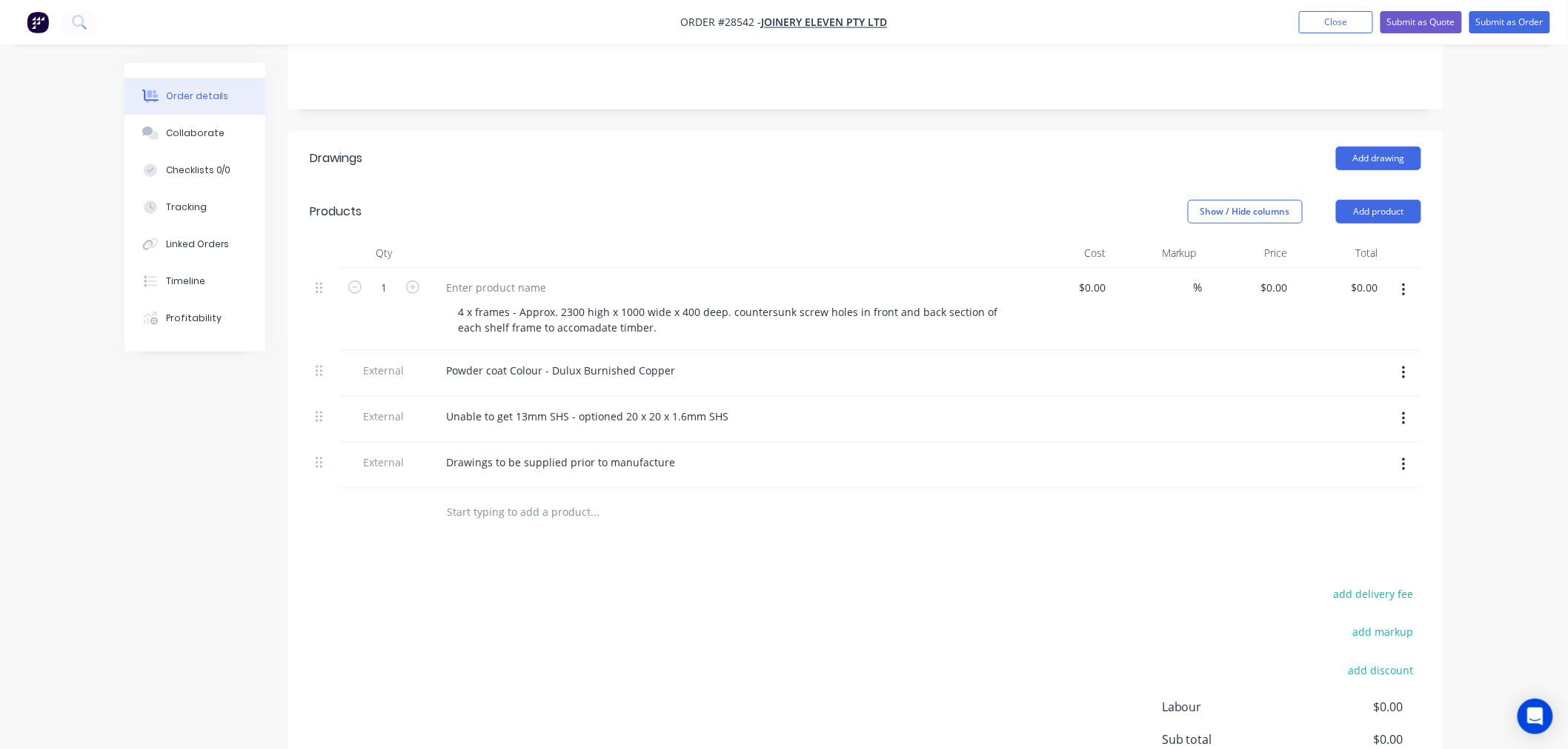
click at [714, 360] on div "Powder coat Colour - Dulux Burnished Copper" at bounding box center [725, 371] width 581 height 22
click at [515, 277] on div at bounding box center [496, 288] width 123 height 22
click at [453, 277] on div "powder coated MS Wine Shelves" at bounding box center [527, 288] width 186 height 22
click at [880, 532] on div "Drawings Add drawing Products Show / Hide columns Add product Qty Cost Markup P…" at bounding box center [865, 512] width 1156 height 761
click at [1194, 279] on span "%" at bounding box center [1198, 287] width 9 height 17
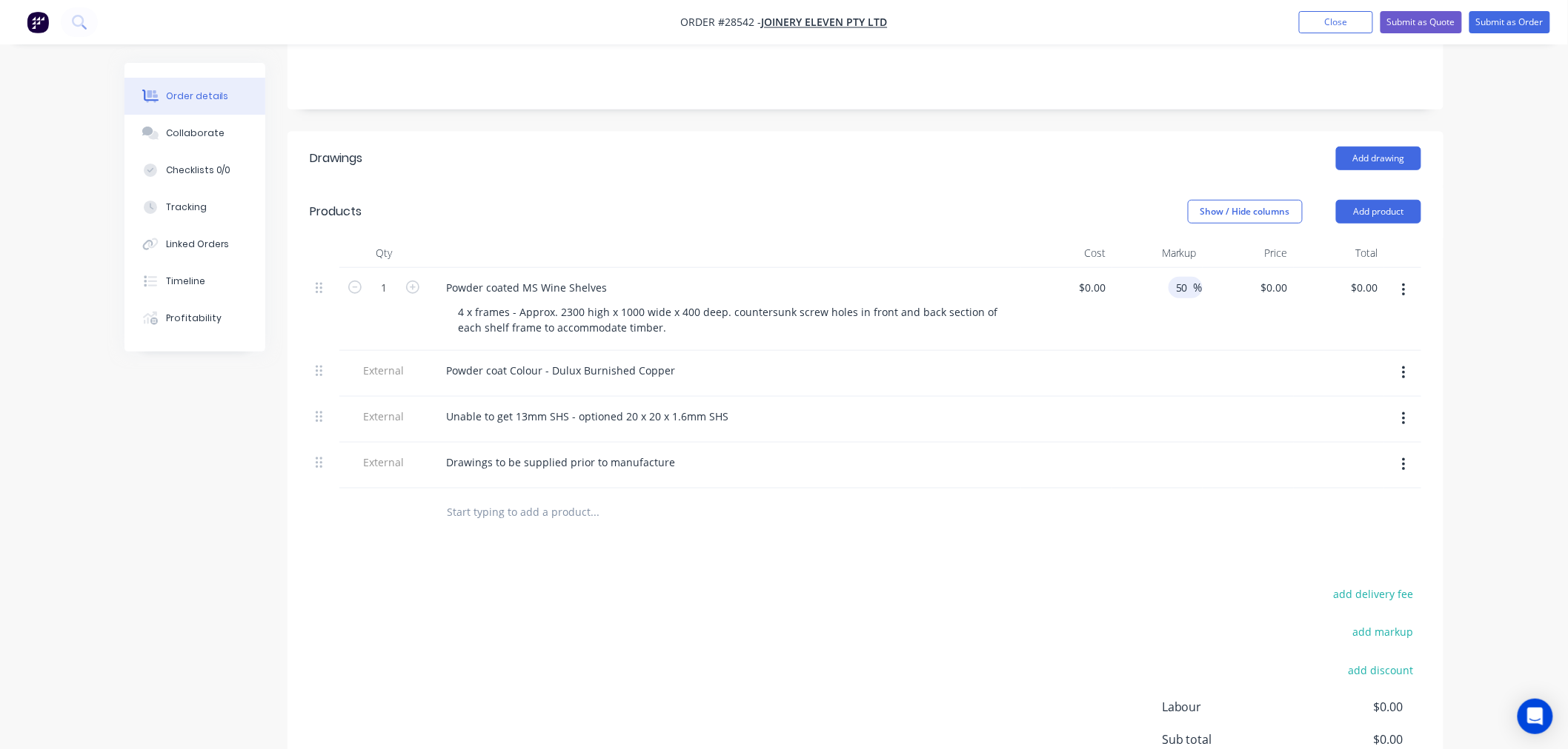
type input "50"
drag, startPoint x: 1201, startPoint y: 334, endPoint x: 1209, endPoint y: 334, distance: 8.0
click at [1201, 351] on div at bounding box center [1157, 374] width 91 height 46
